Goal: Task Accomplishment & Management: Use online tool/utility

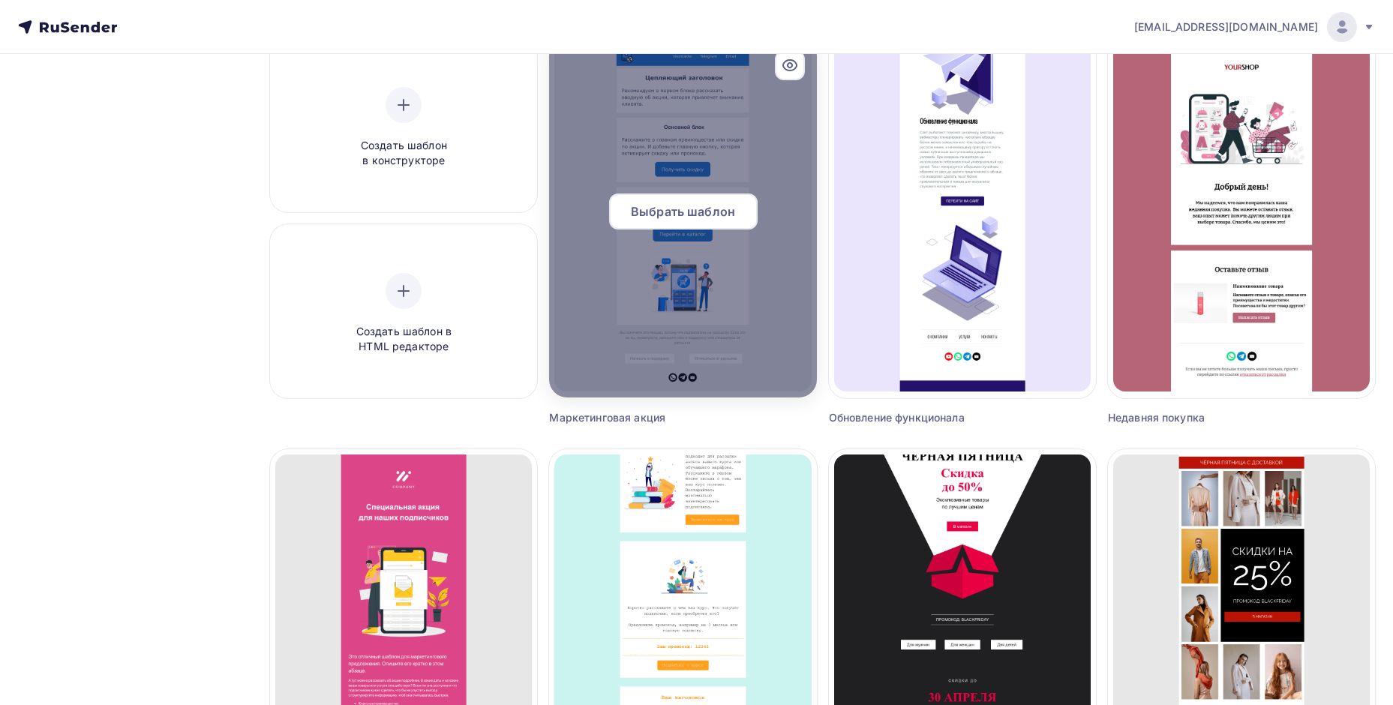
scroll to position [158, 0]
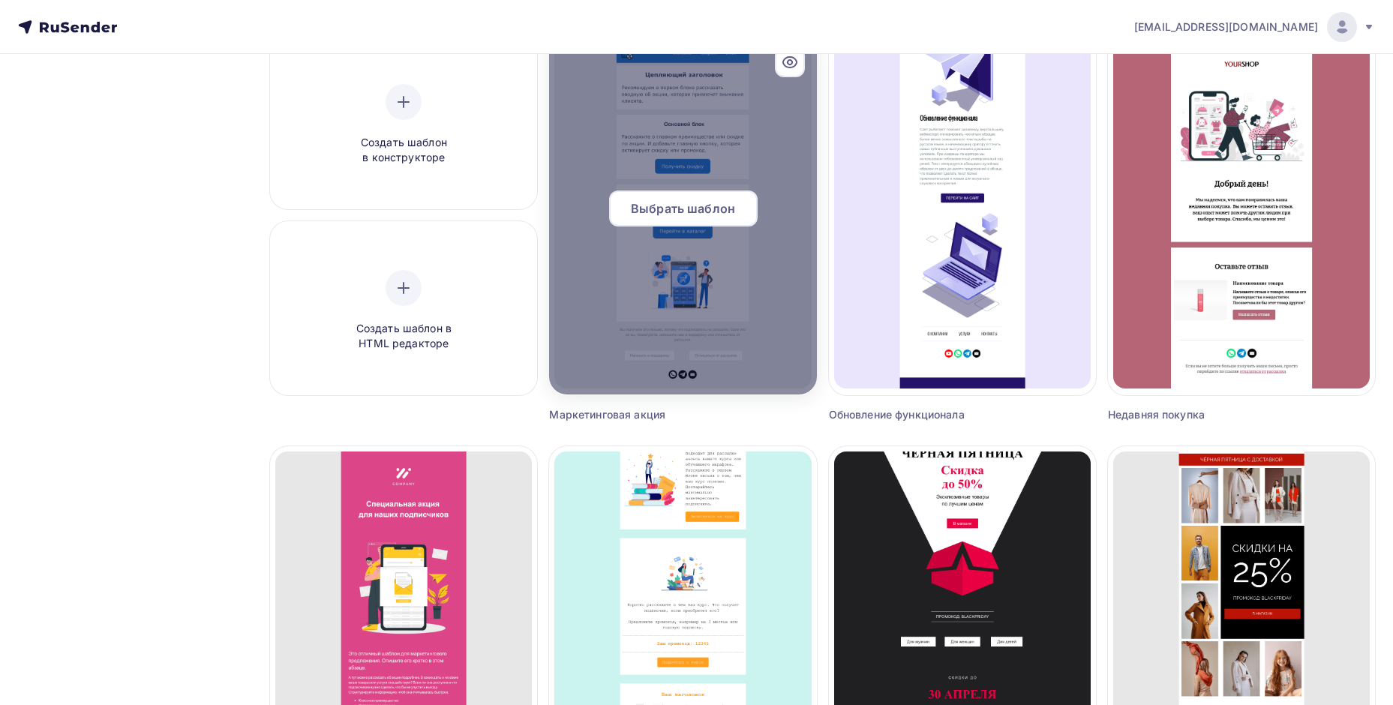
click at [702, 85] on div at bounding box center [682, 215] width 267 height 360
click at [701, 201] on span "Выбрать шаблон" at bounding box center [683, 209] width 104 height 18
click at [692, 215] on span "Выбрать шаблон" at bounding box center [683, 209] width 104 height 18
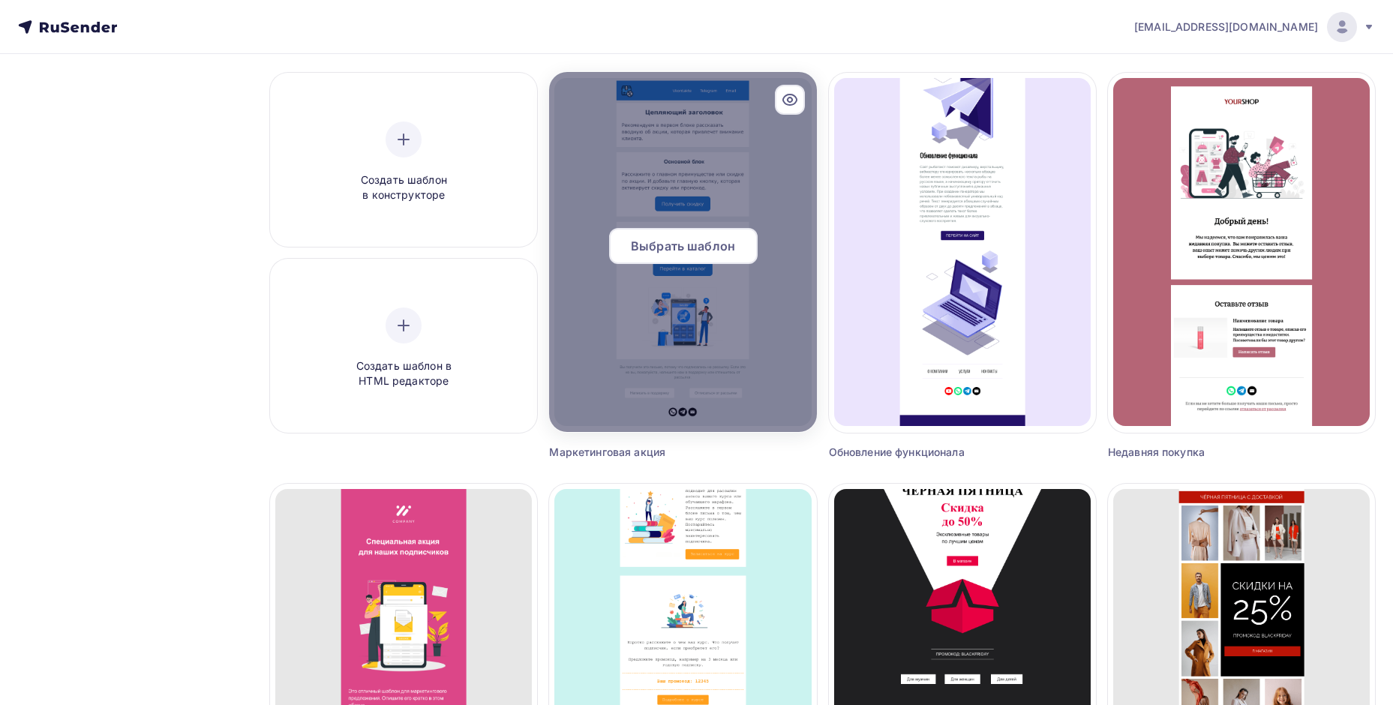
scroll to position [8, 0]
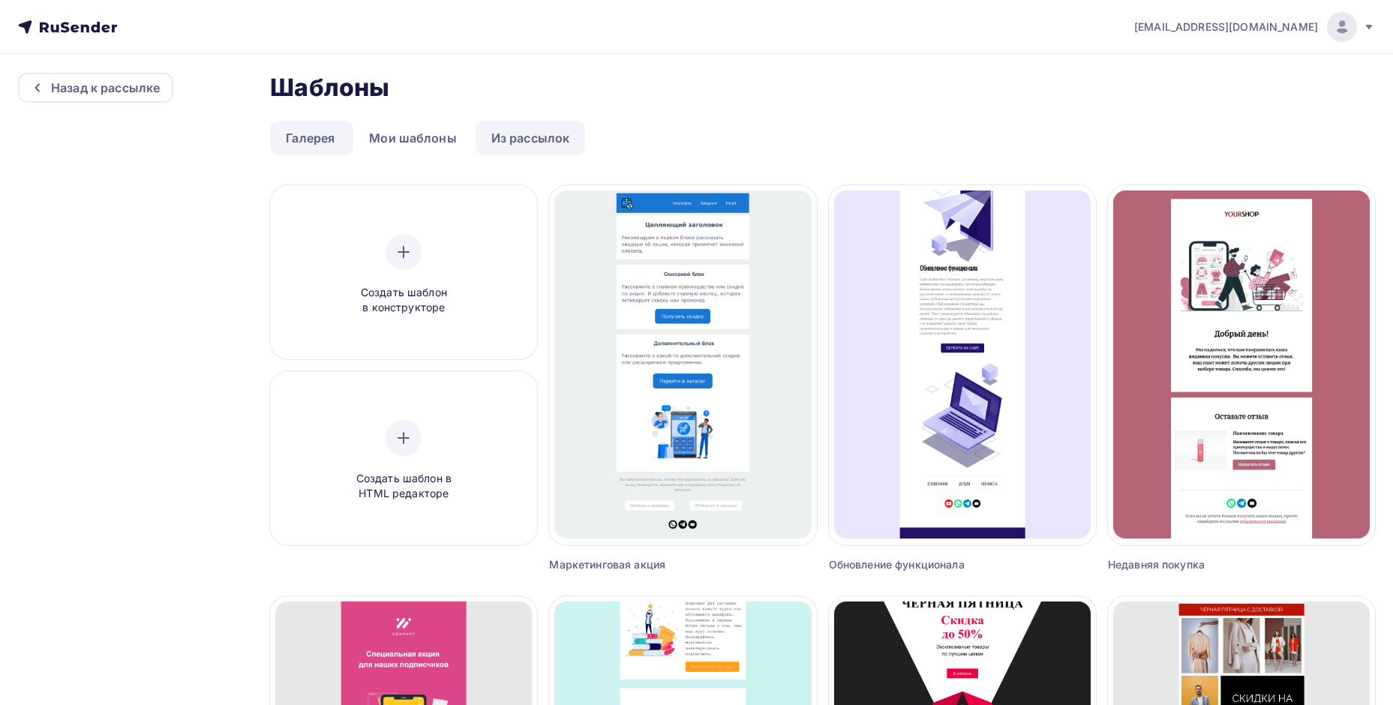
click at [516, 146] on link "Из рассылок" at bounding box center [531, 138] width 110 height 35
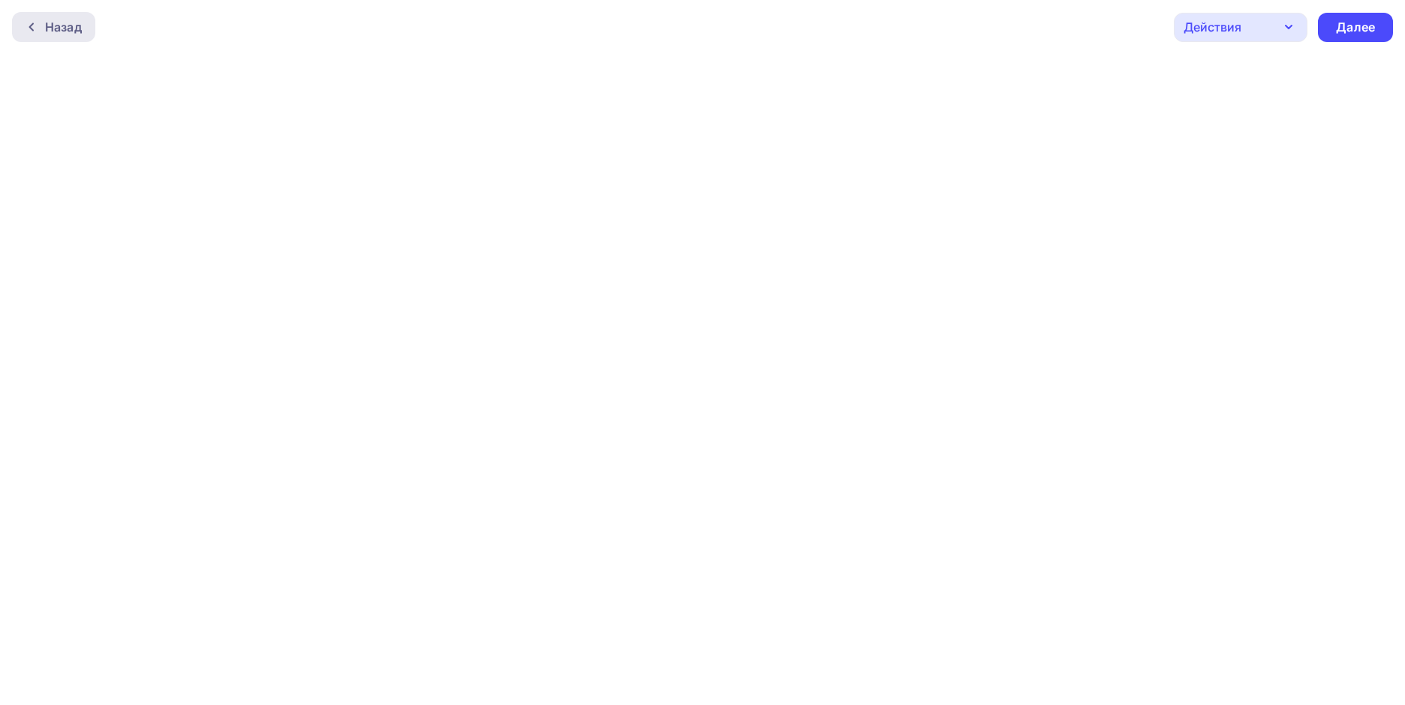
click at [51, 23] on div "Назад" at bounding box center [63, 27] width 37 height 18
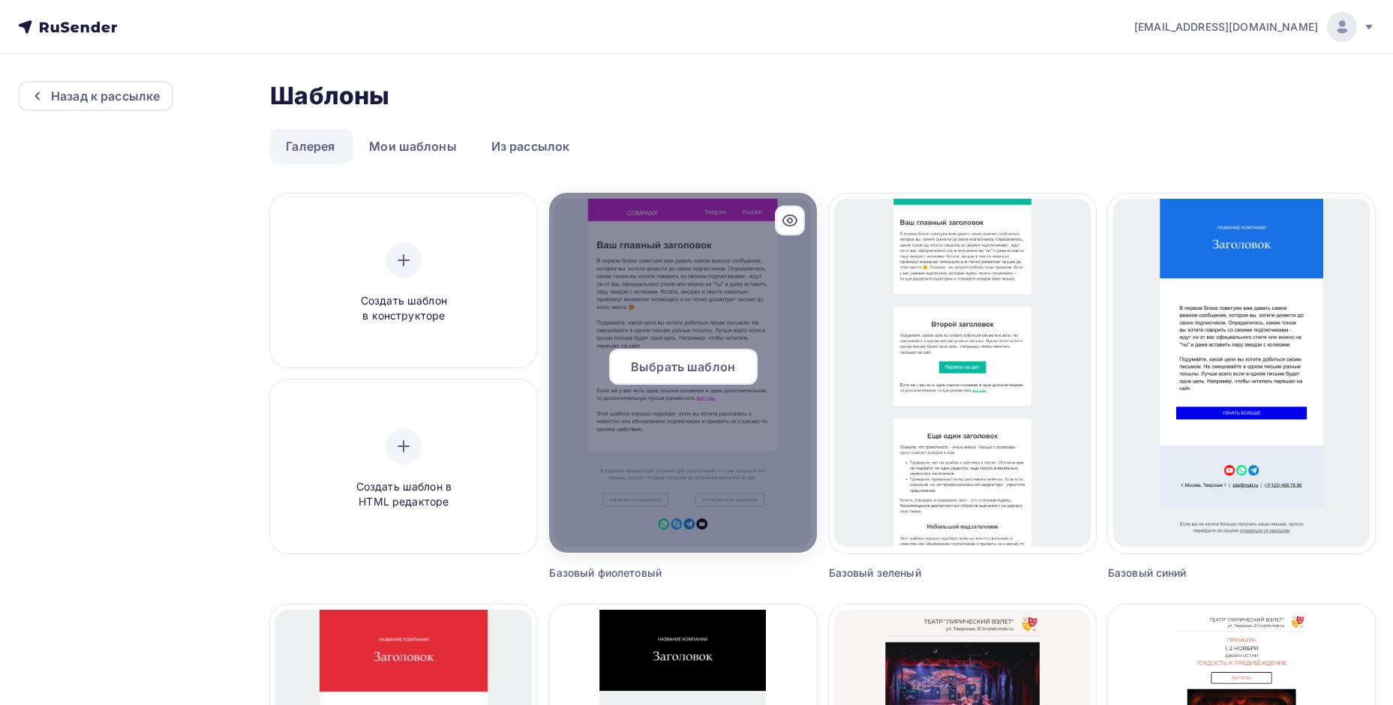
click at [726, 290] on div at bounding box center [682, 373] width 267 height 360
click at [680, 364] on span "Выбрать шаблон" at bounding box center [683, 367] width 104 height 18
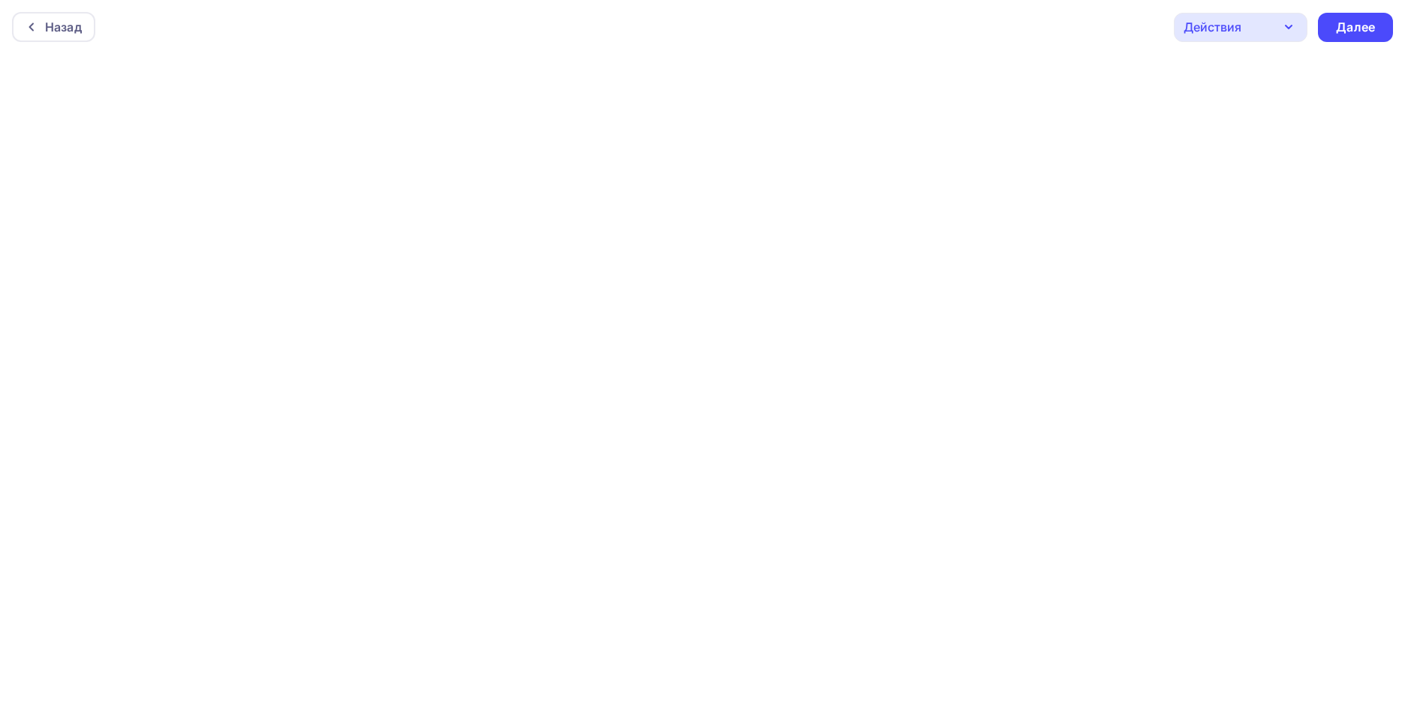
click at [51, 11] on div "Назад Действия Отправить тестовое письмо Предпросмотр Сохранить в Мои шаблоны В…" at bounding box center [702, 27] width 1405 height 54
click at [55, 26] on div "Назад" at bounding box center [63, 27] width 37 height 18
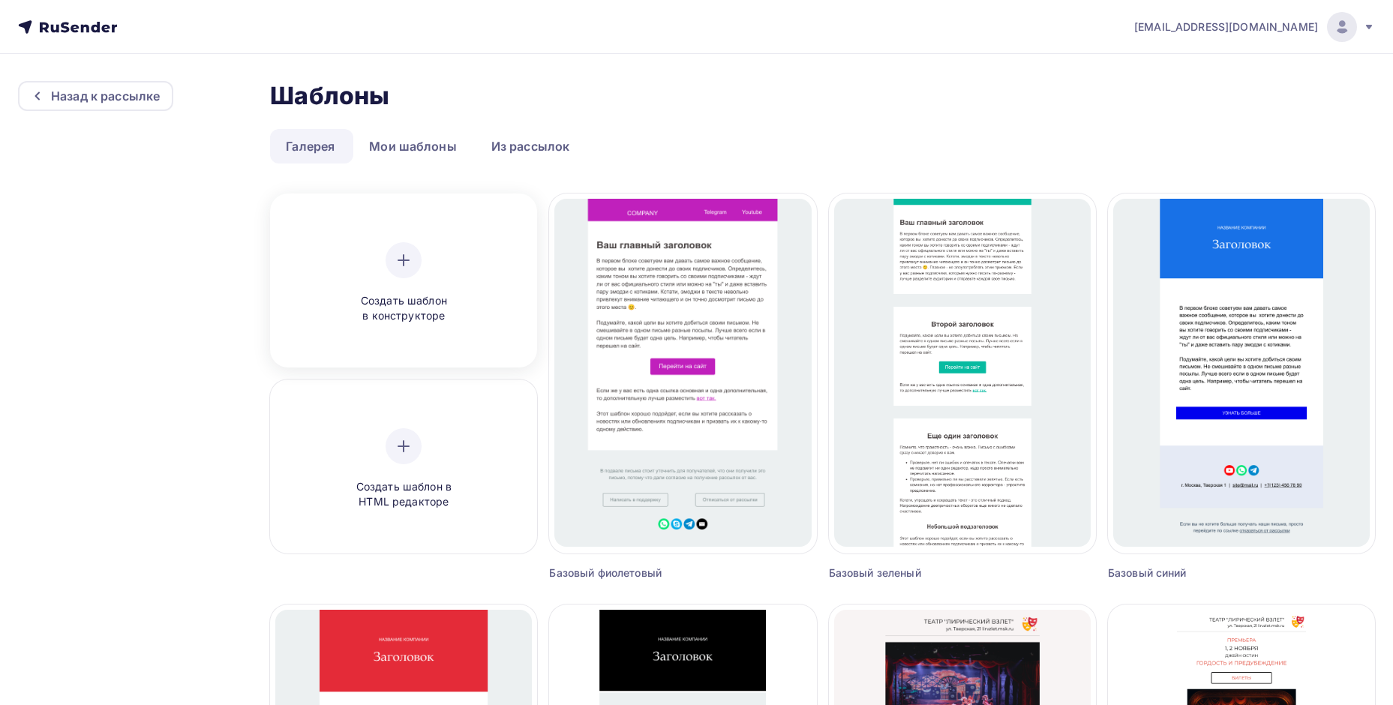
click at [397, 221] on div "Создать шаблон в конструкторе" at bounding box center [403, 283] width 257 height 168
